Goal: Transaction & Acquisition: Purchase product/service

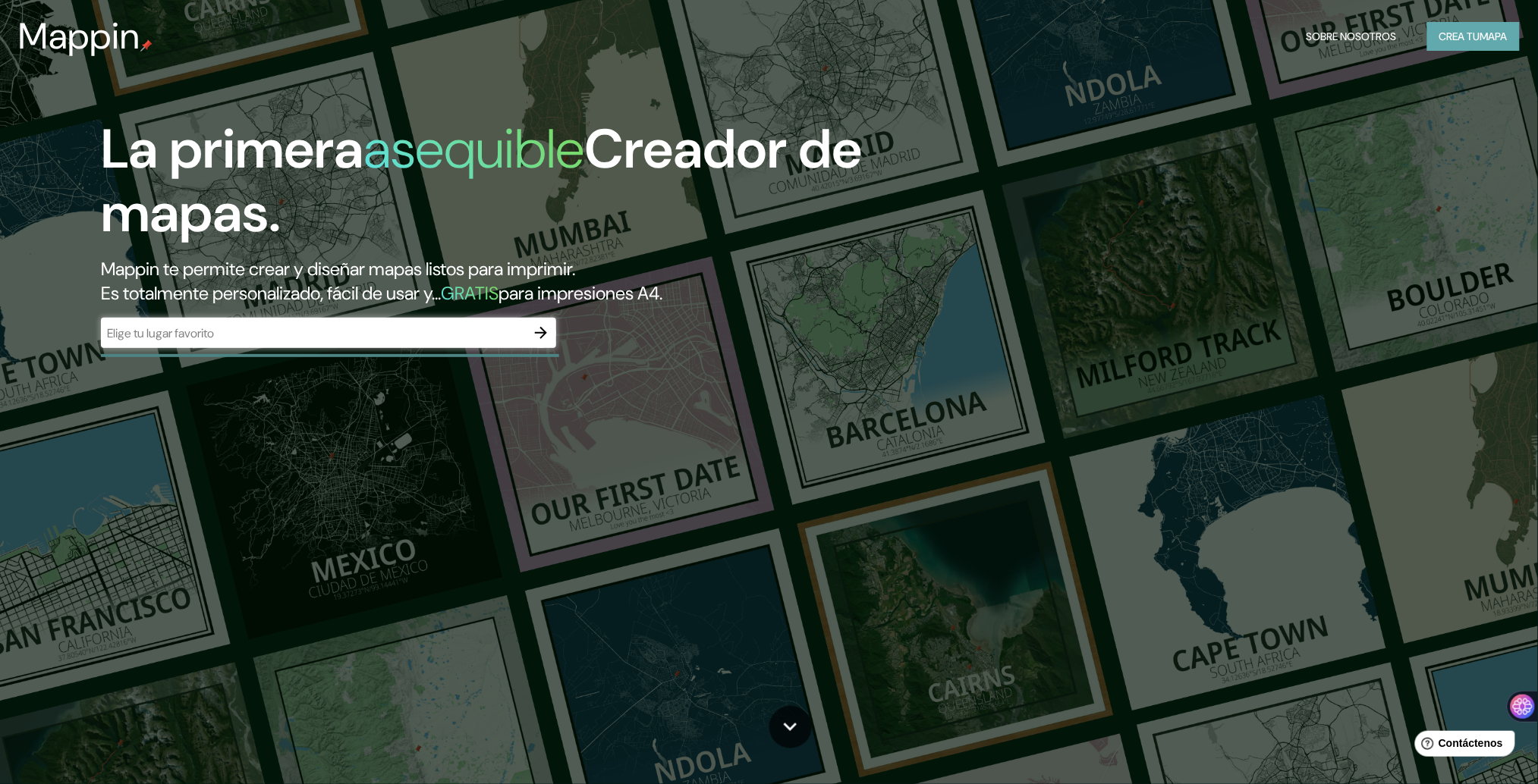
click at [1452, 37] on font "Crea tu" at bounding box center [1460, 36] width 41 height 14
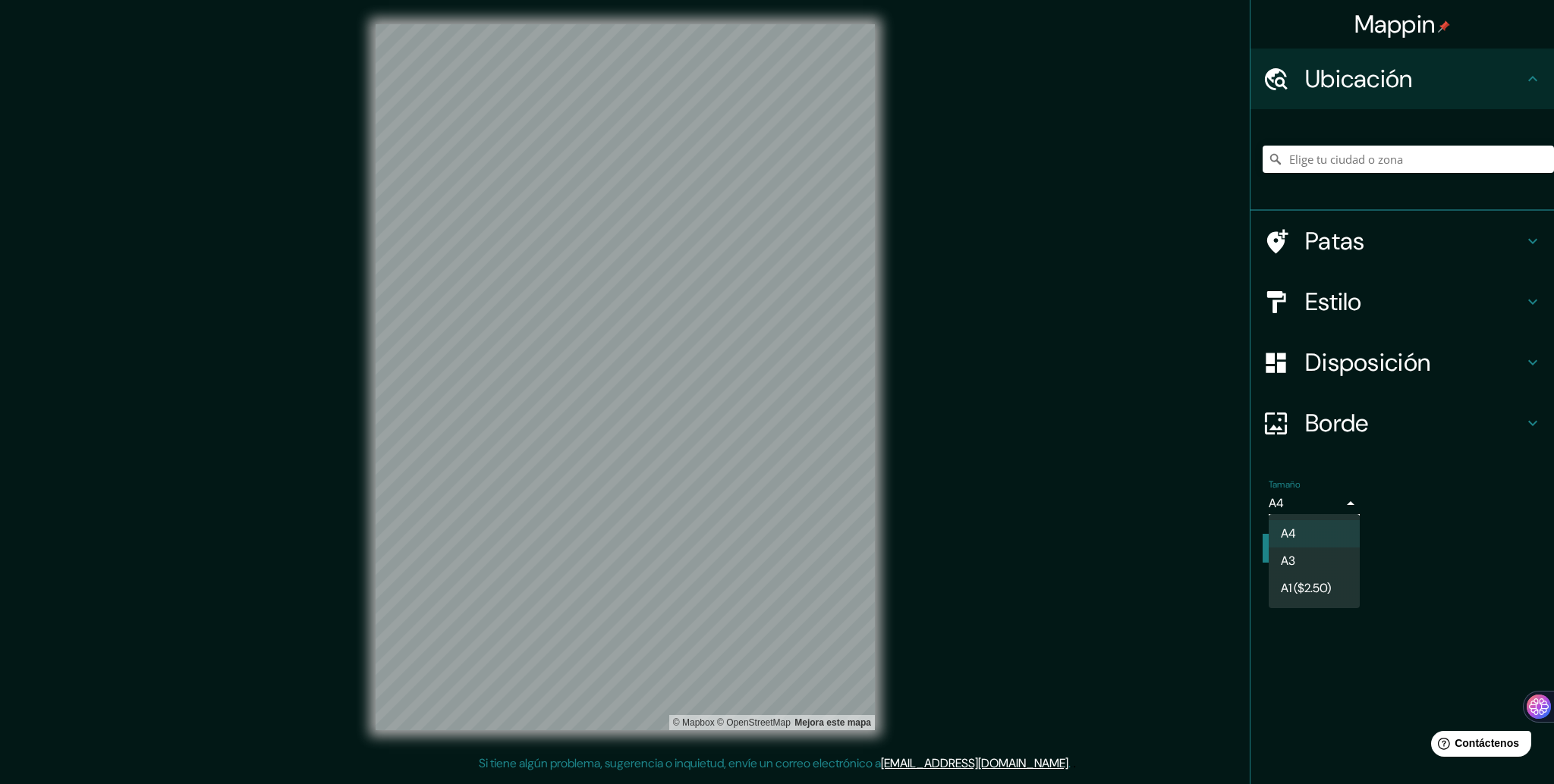
click at [1352, 500] on body "Mappin Ubicación Patas Estilo Disposición Borde Elige un borde. Consejo : puede…" at bounding box center [777, 392] width 1554 height 784
click at [1312, 530] on li "A4" at bounding box center [1314, 534] width 91 height 28
click at [1419, 352] on font "Disposición" at bounding box center [1368, 362] width 125 height 32
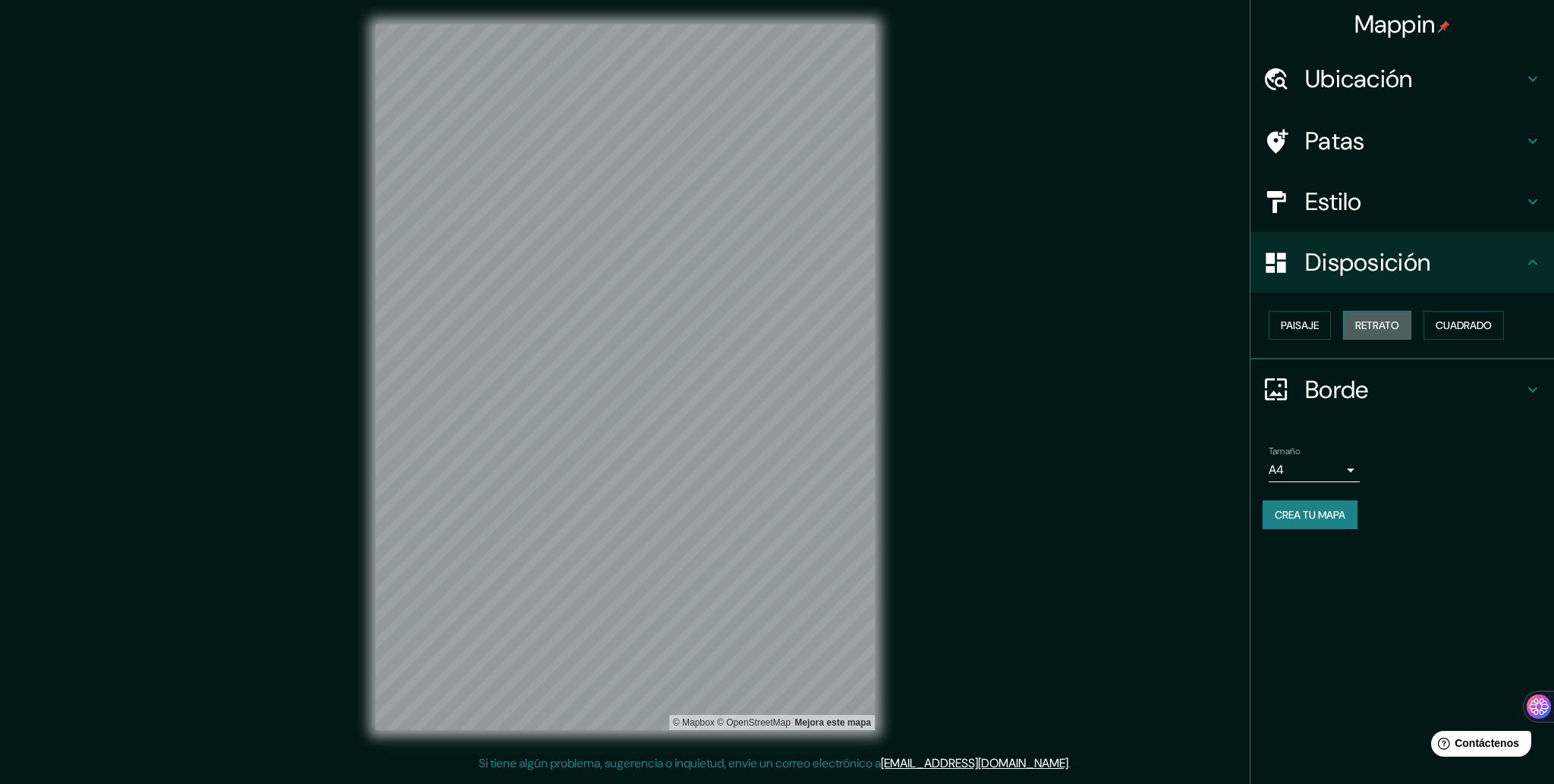
click at [1389, 322] on font "Retrato" at bounding box center [1377, 325] width 44 height 14
click at [1297, 322] on font "Paisaje" at bounding box center [1300, 325] width 38 height 14
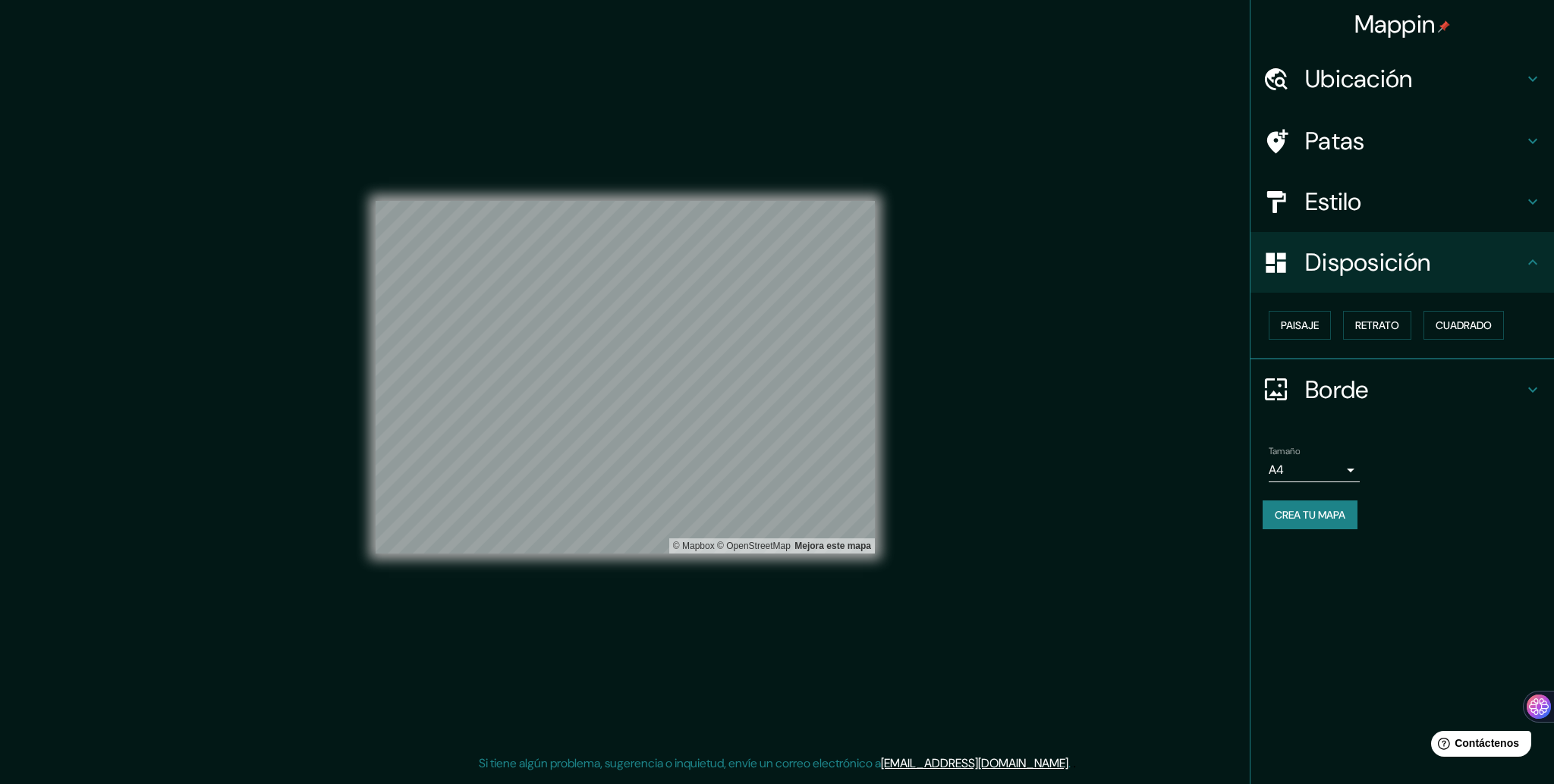
click at [1345, 148] on font "Patas" at bounding box center [1335, 141] width 60 height 32
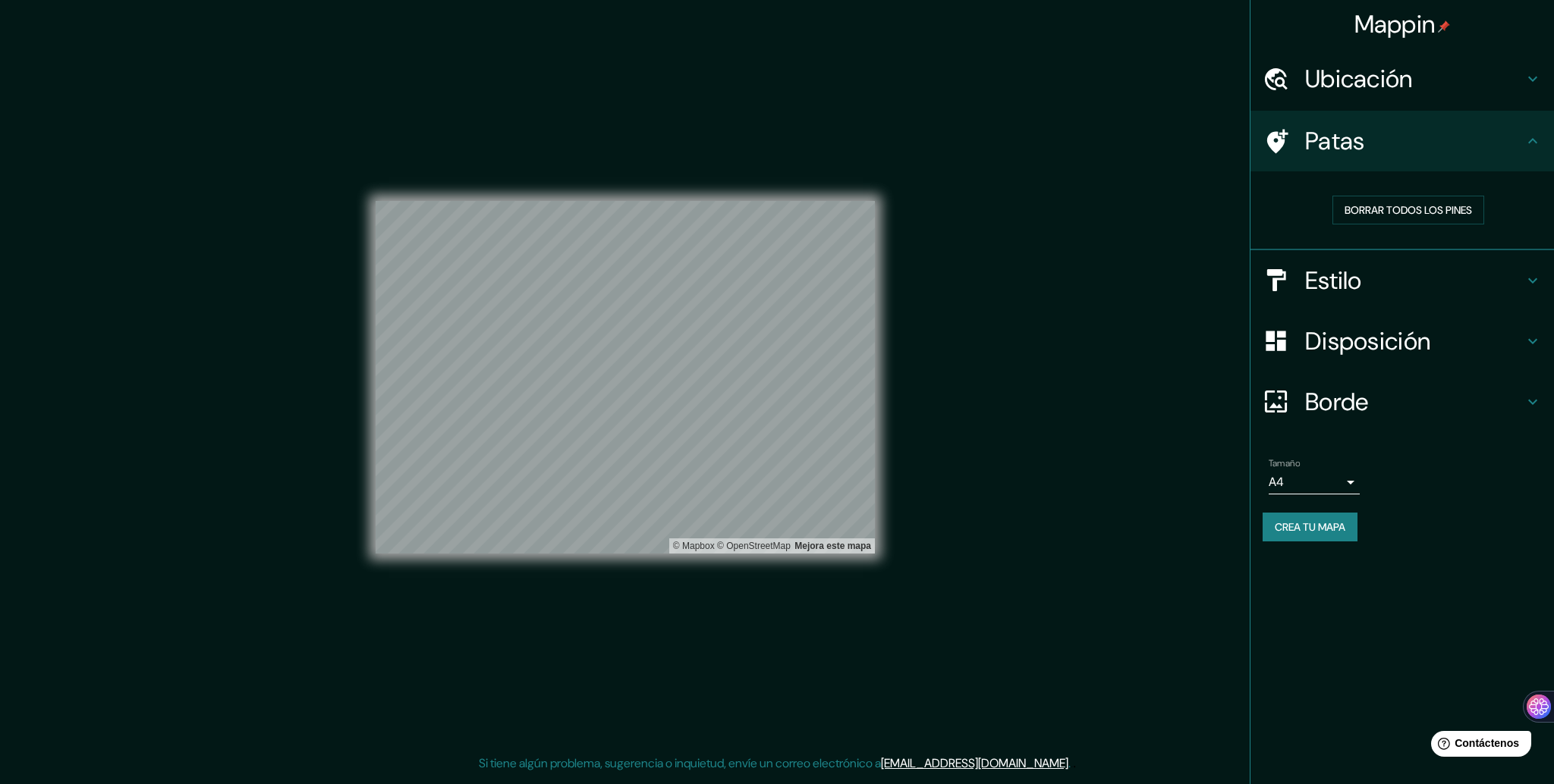
click at [1321, 267] on font "Estilo" at bounding box center [1333, 280] width 57 height 32
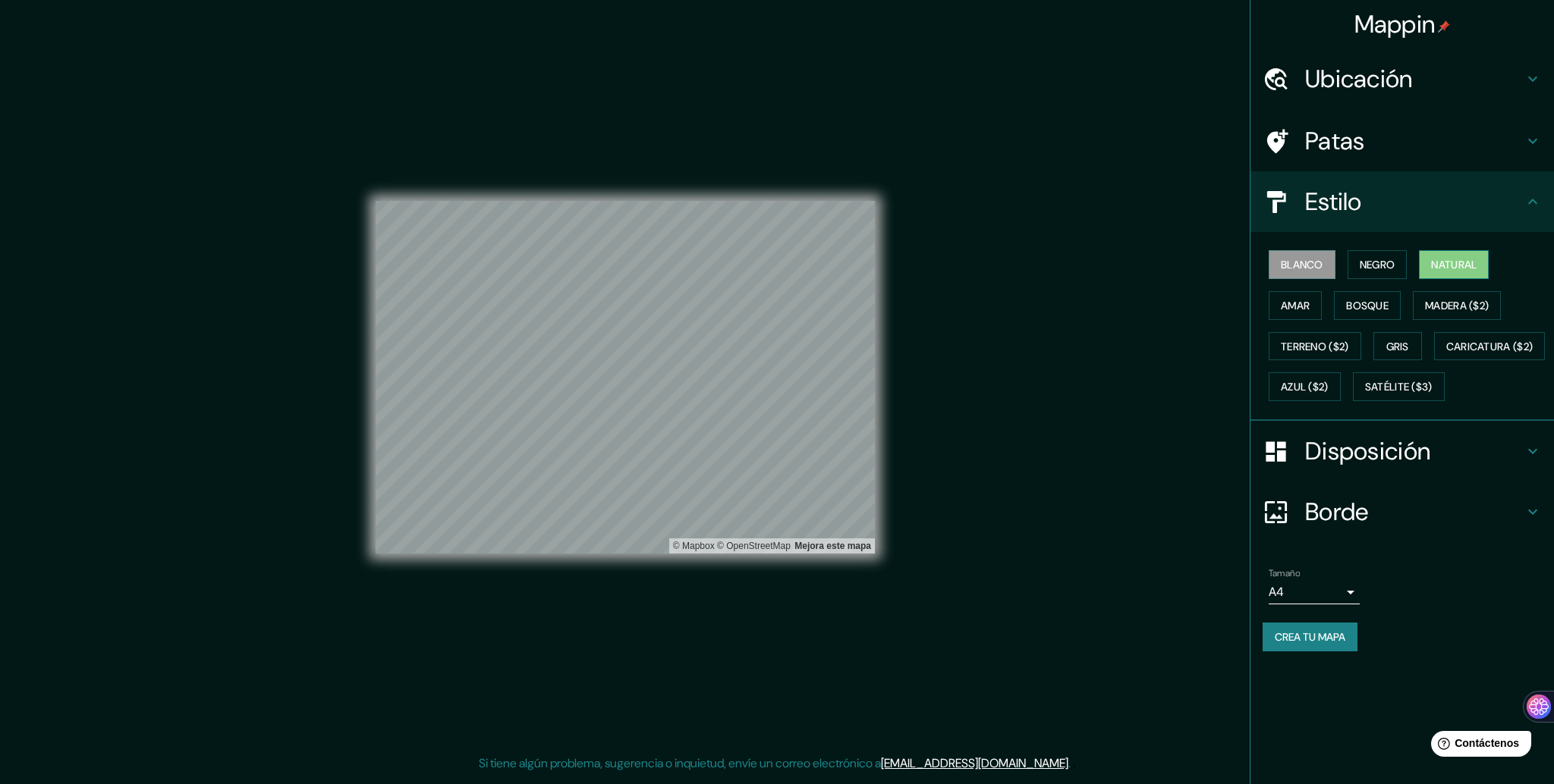
click at [1448, 269] on font "Natural" at bounding box center [1453, 264] width 45 height 14
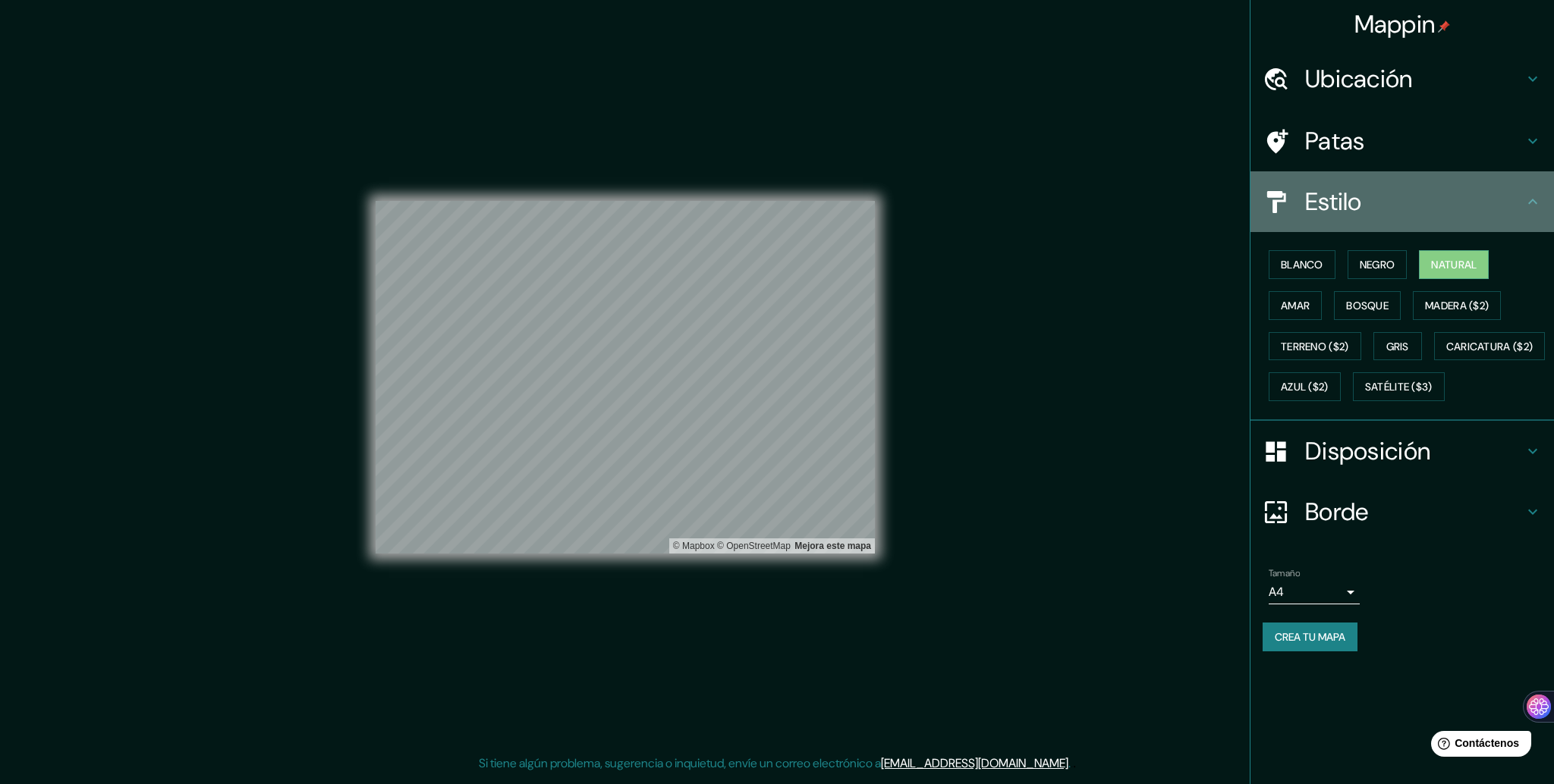
click at [1538, 199] on icon at bounding box center [1533, 202] width 18 height 18
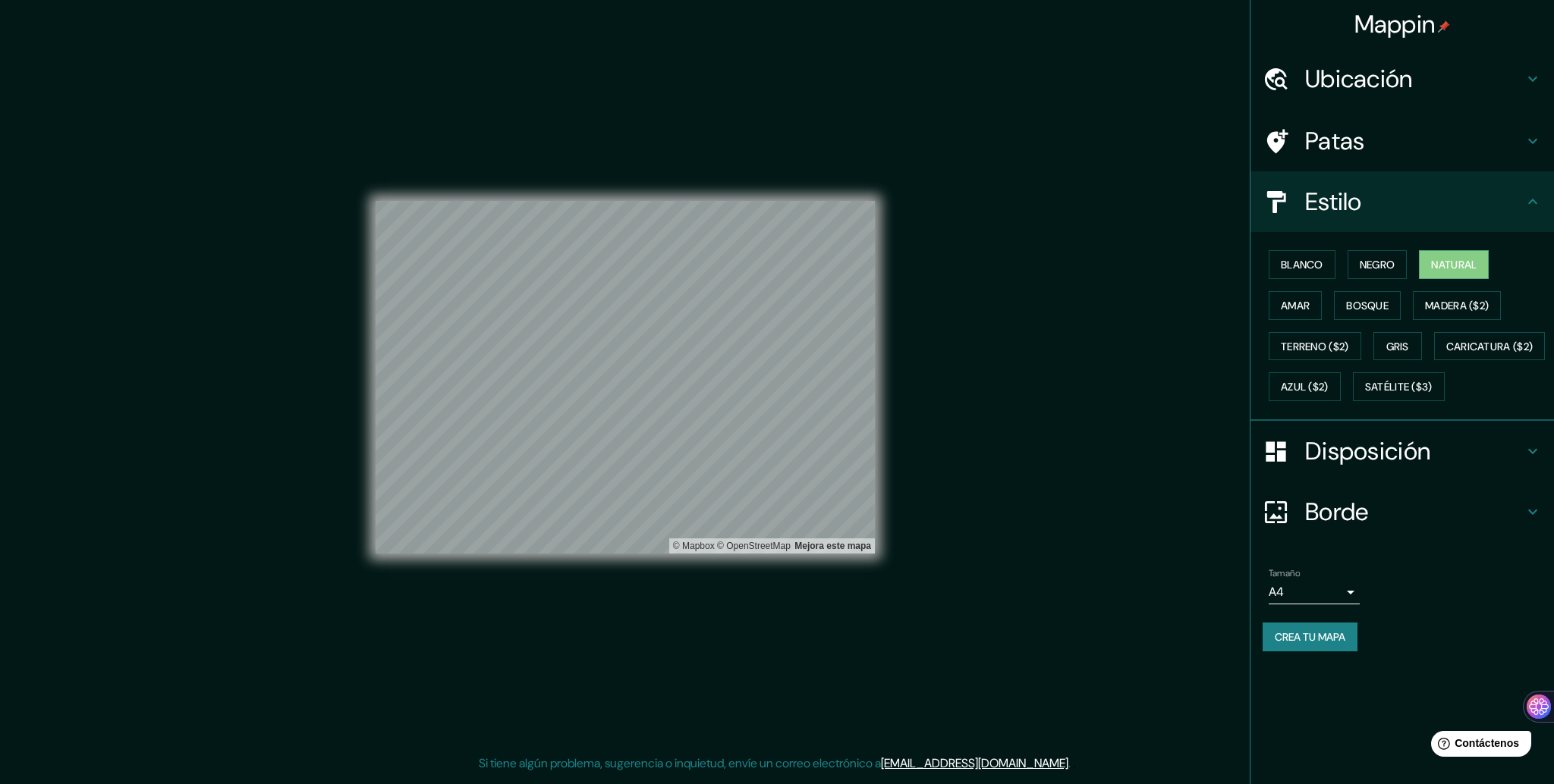
click at [1534, 460] on icon at bounding box center [1533, 451] width 18 height 18
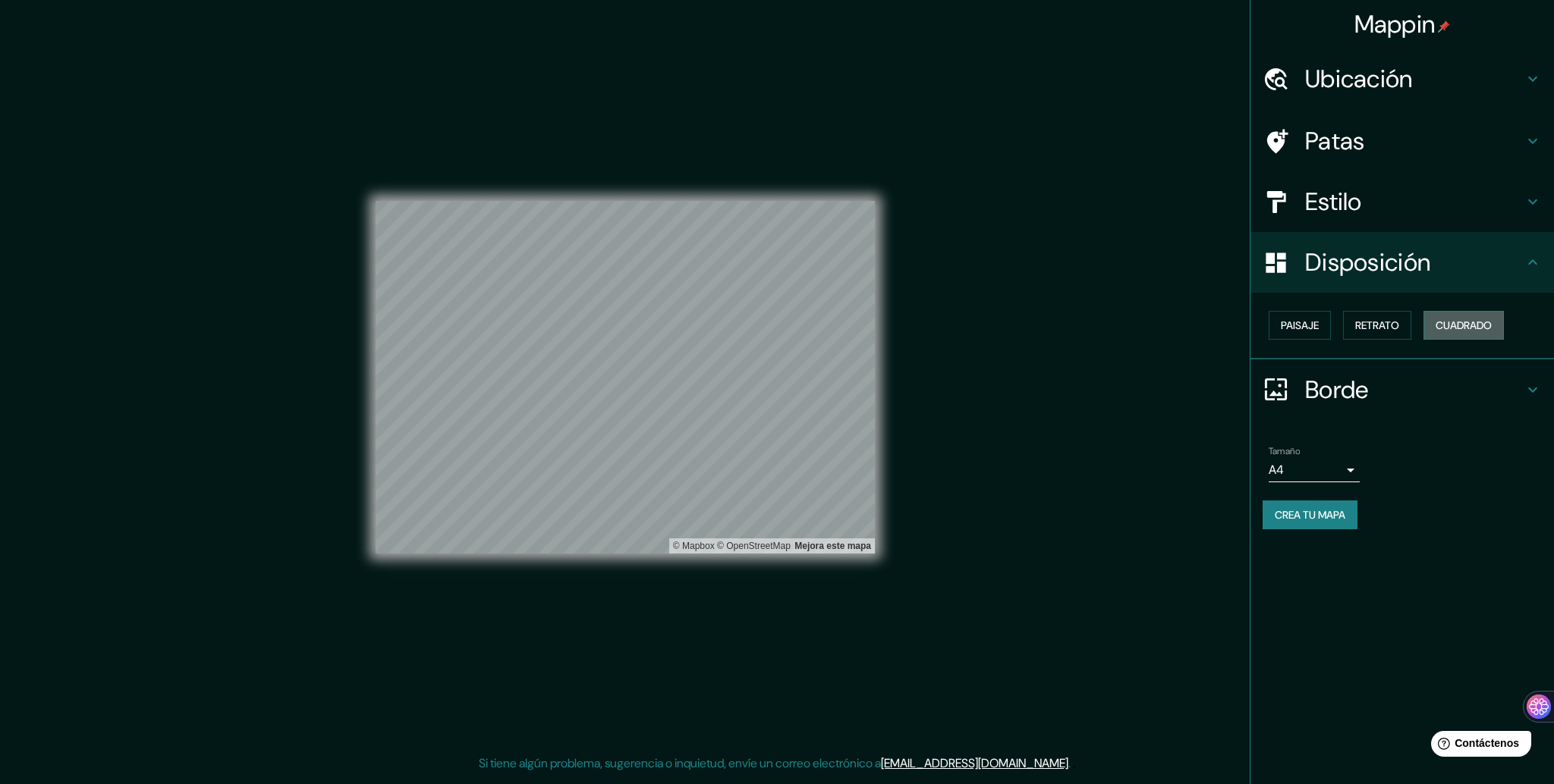
click at [1472, 321] on font "Cuadrado" at bounding box center [1464, 325] width 56 height 14
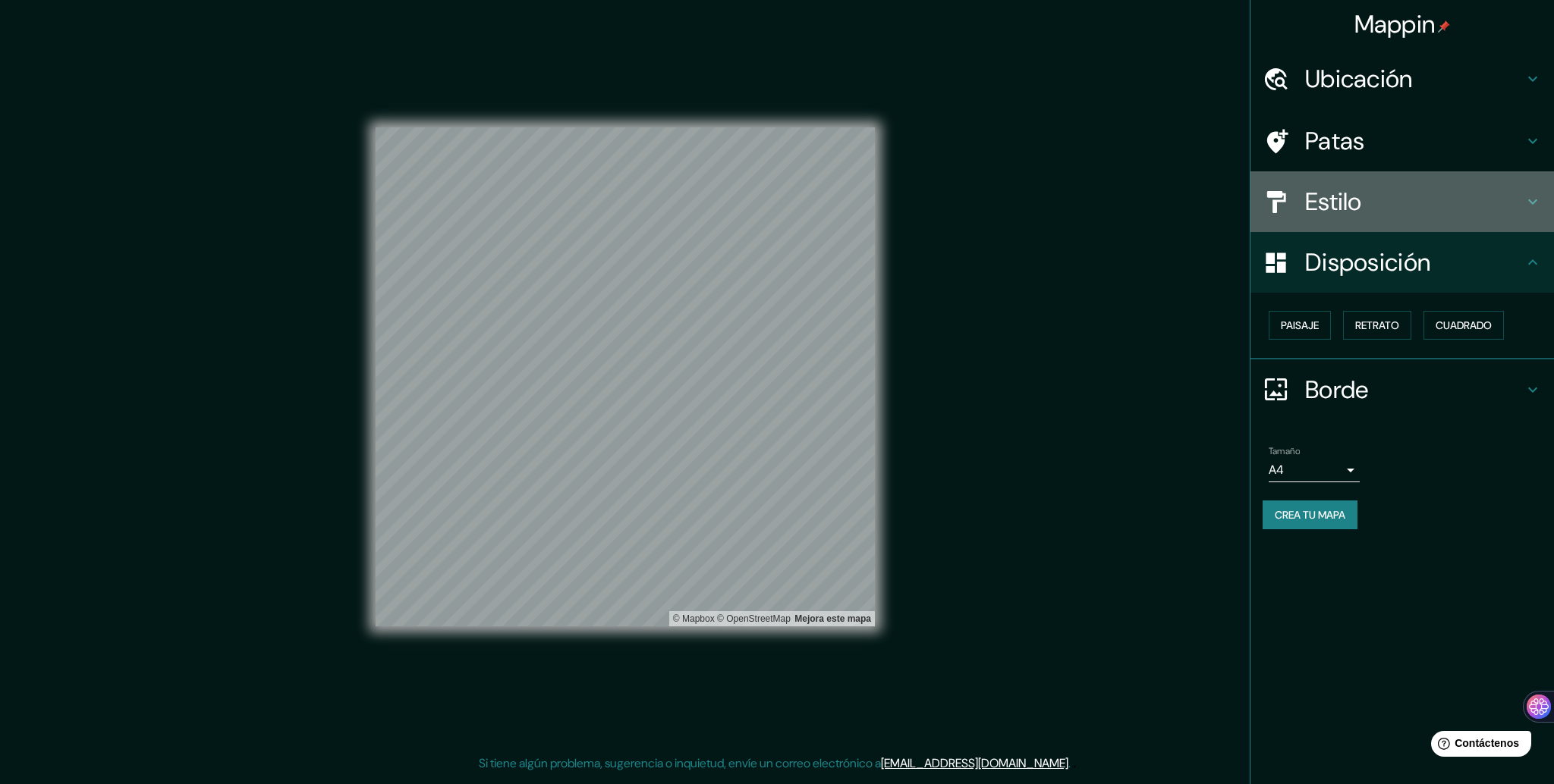
click at [1379, 193] on h4 "Estilo" at bounding box center [1414, 202] width 218 height 30
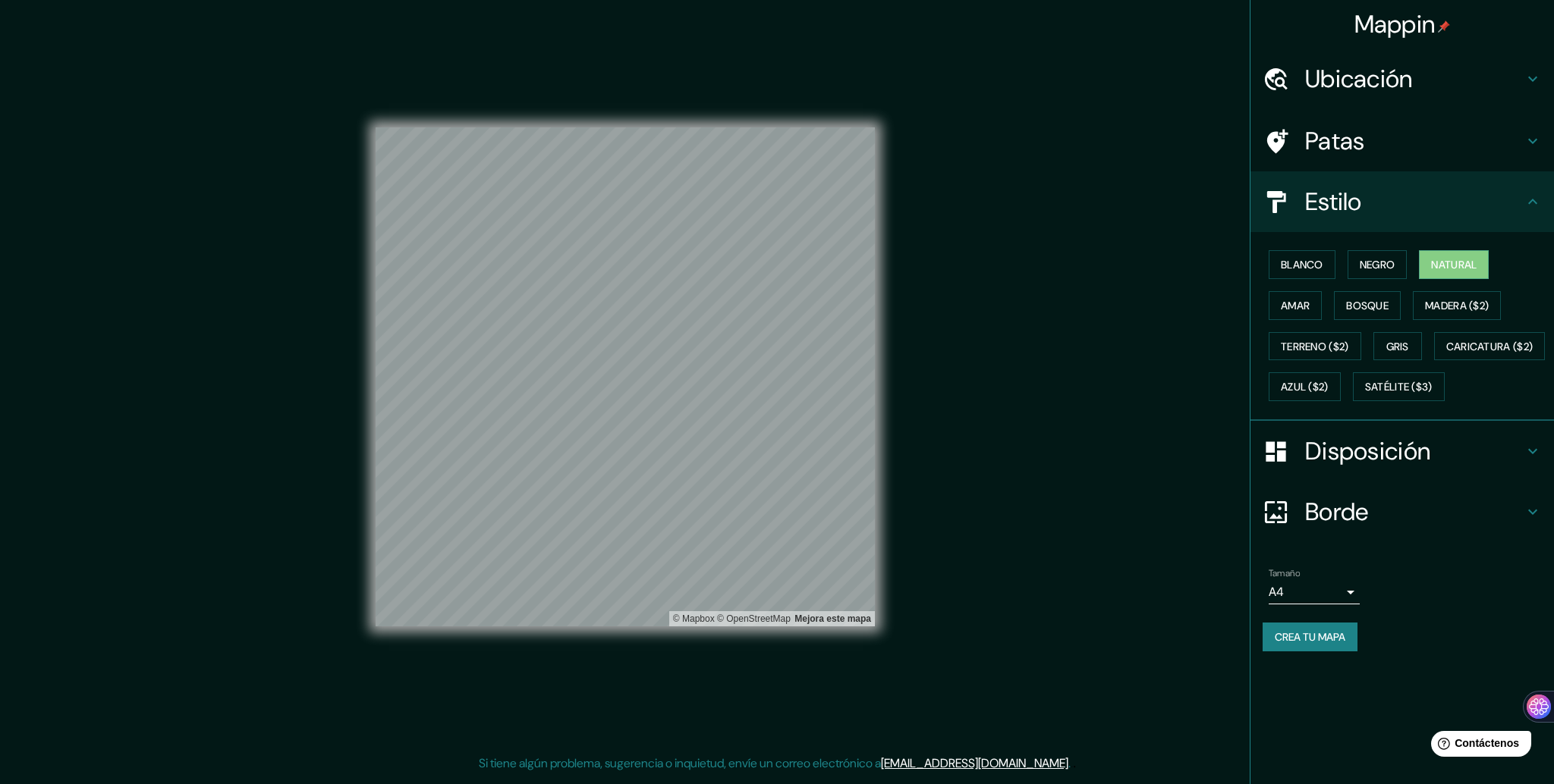
click at [1451, 133] on h4 "Patas" at bounding box center [1414, 141] width 218 height 30
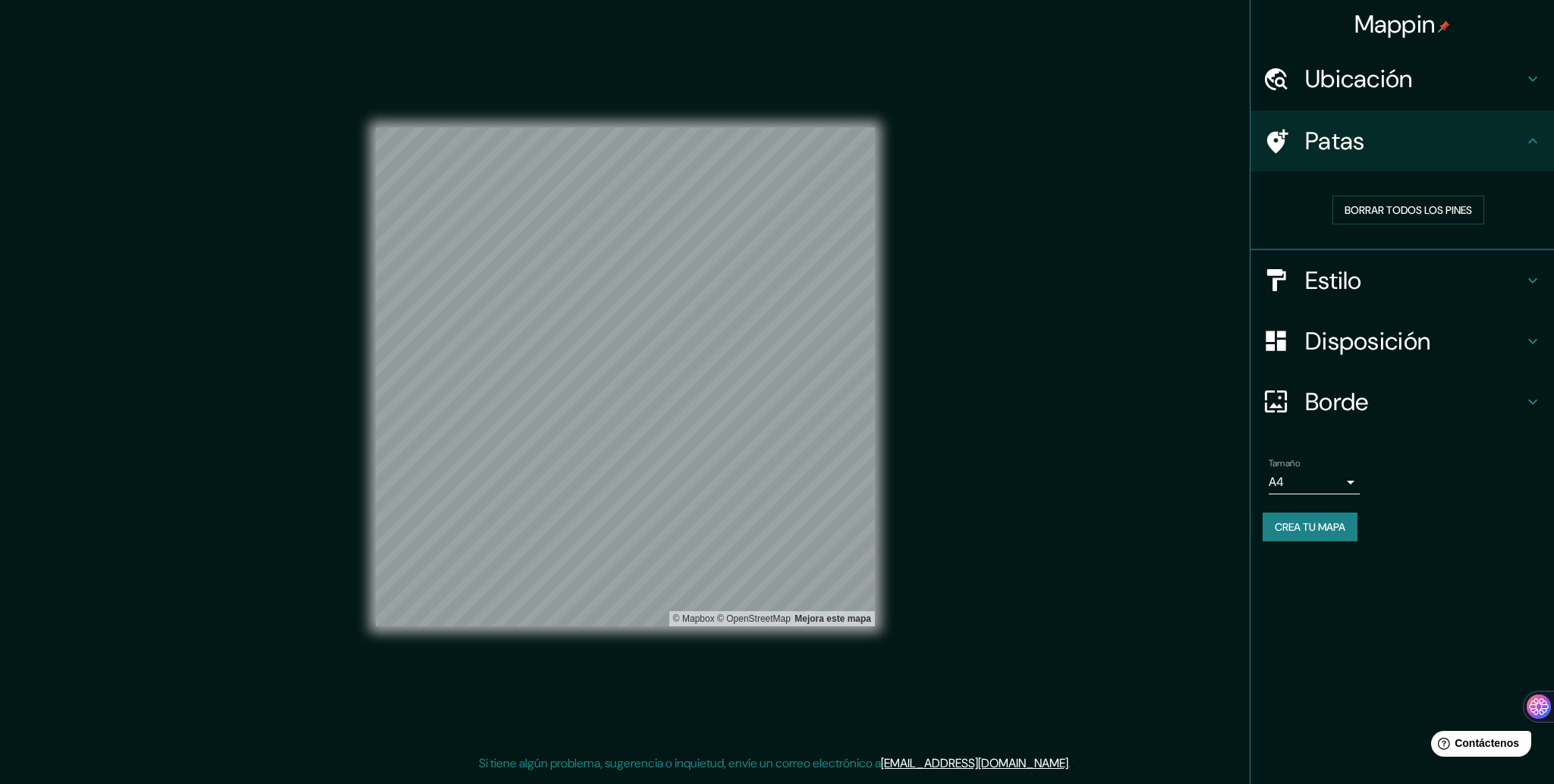
click at [1304, 524] on font "Crea tu mapa" at bounding box center [1310, 527] width 71 height 14
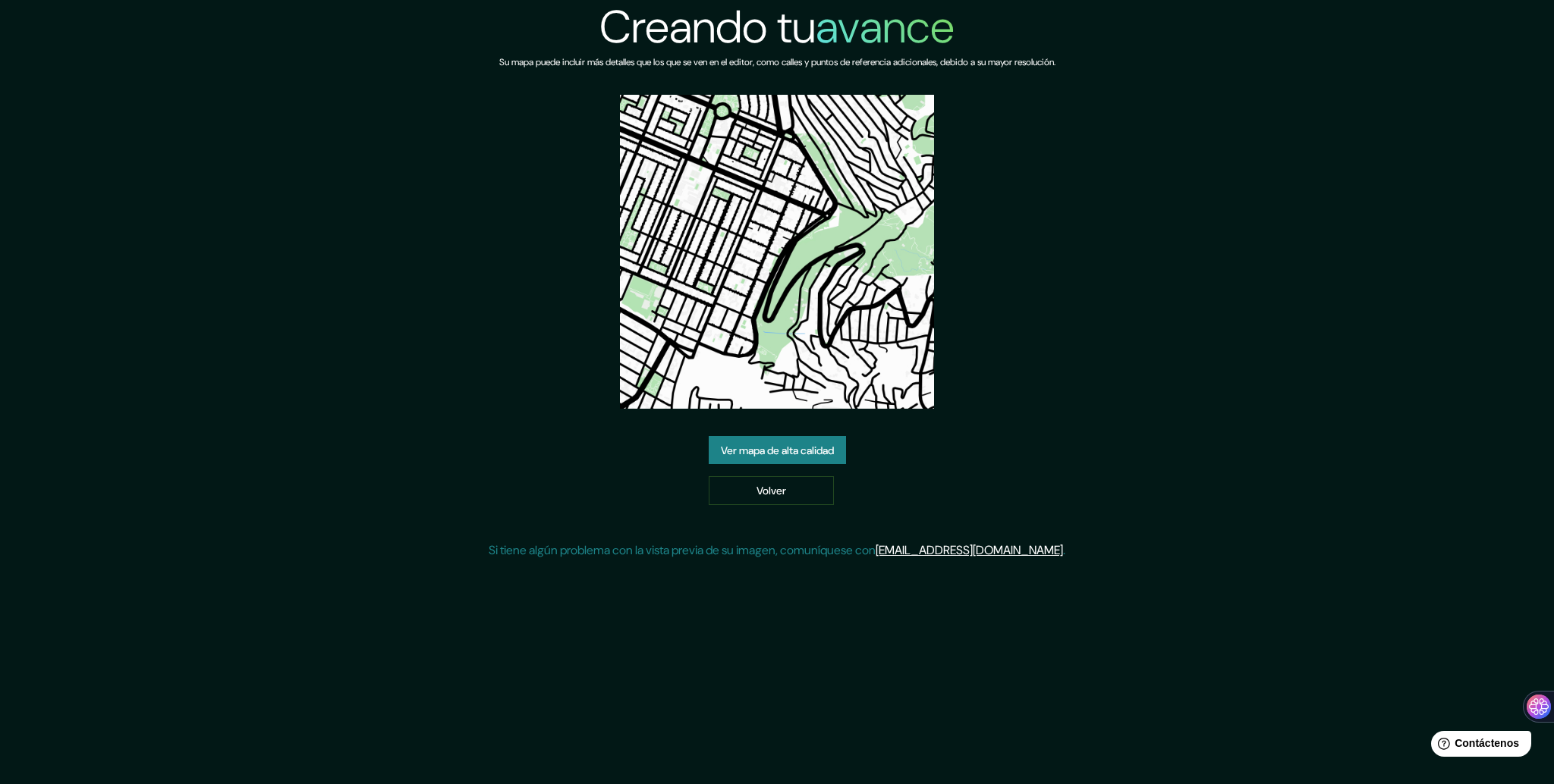
click at [798, 459] on font "Ver mapa de alta calidad" at bounding box center [777, 450] width 113 height 20
